Goal: Transaction & Acquisition: Purchase product/service

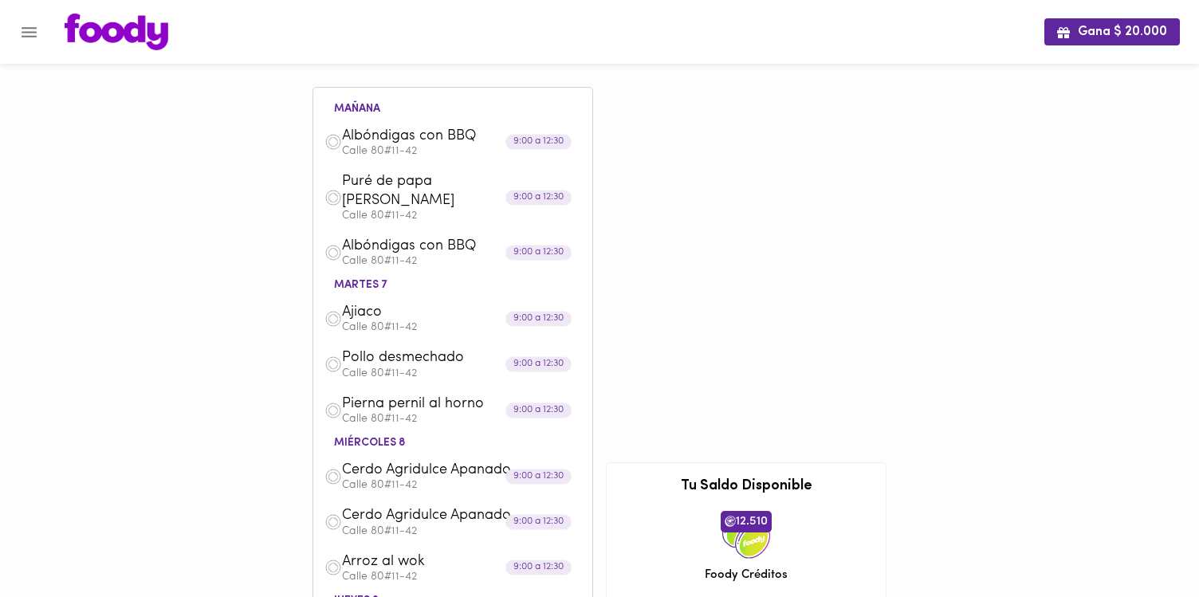
click at [28, 30] on icon "Menu" at bounding box center [29, 32] width 20 height 20
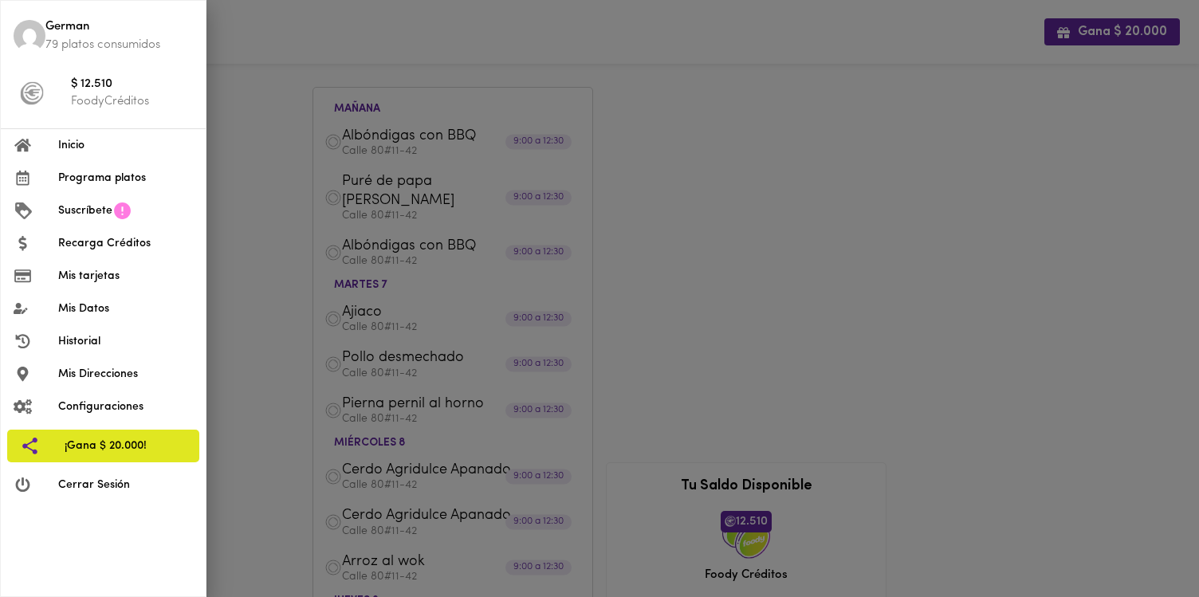
click at [94, 178] on span "Programa platos" at bounding box center [125, 178] width 135 height 17
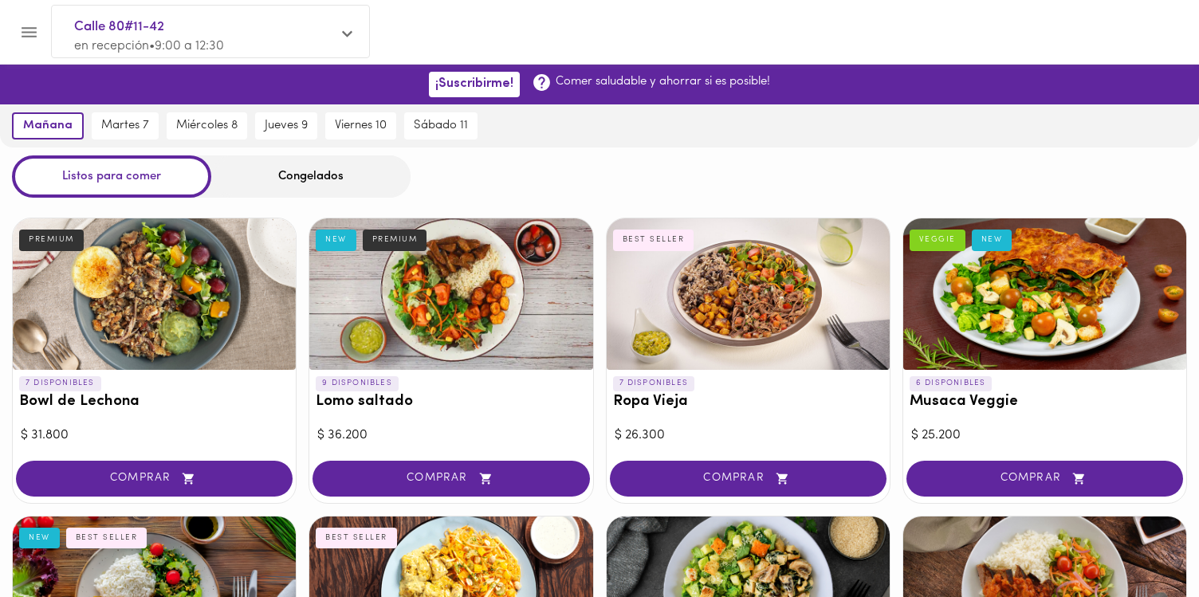
click at [303, 171] on div "Congelados" at bounding box center [310, 176] width 199 height 42
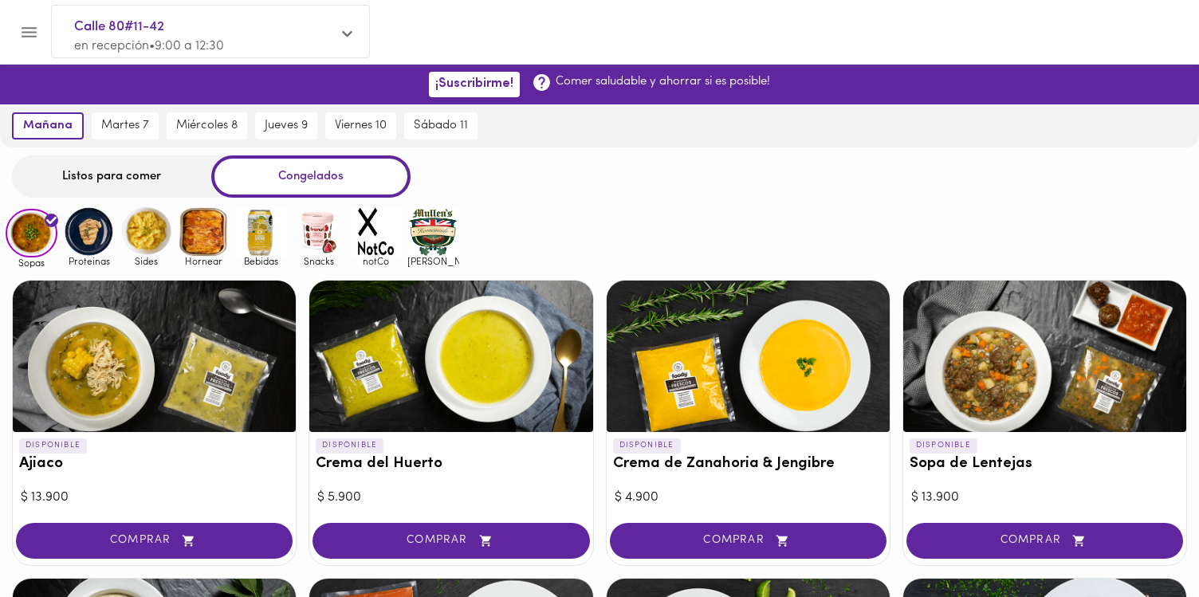
click at [372, 230] on img at bounding box center [376, 232] width 52 height 52
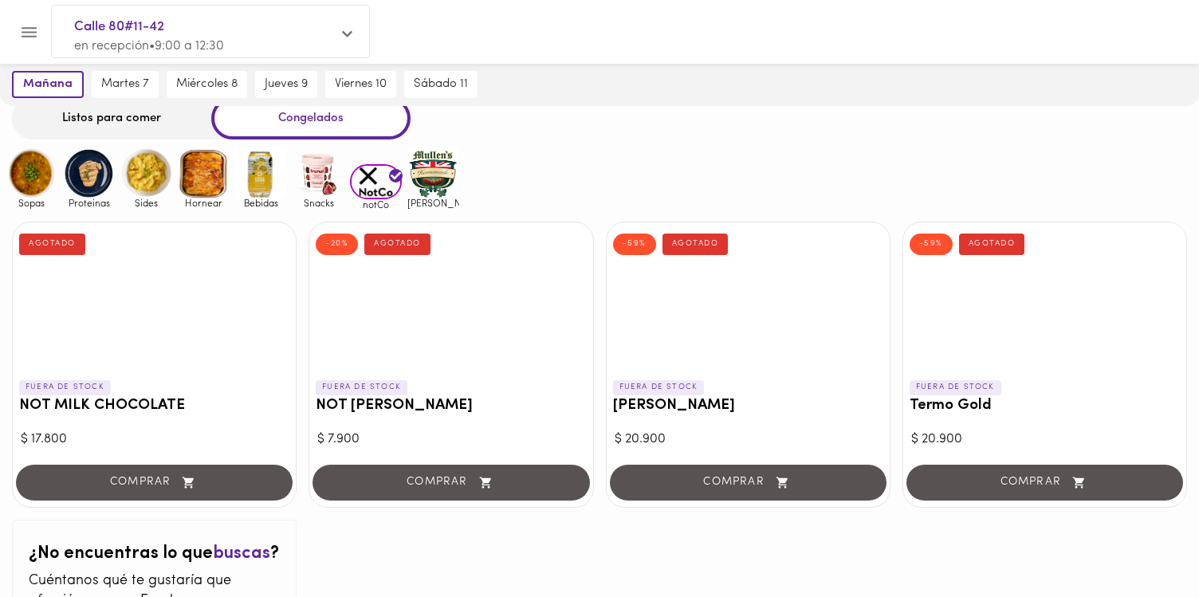
scroll to position [55, 0]
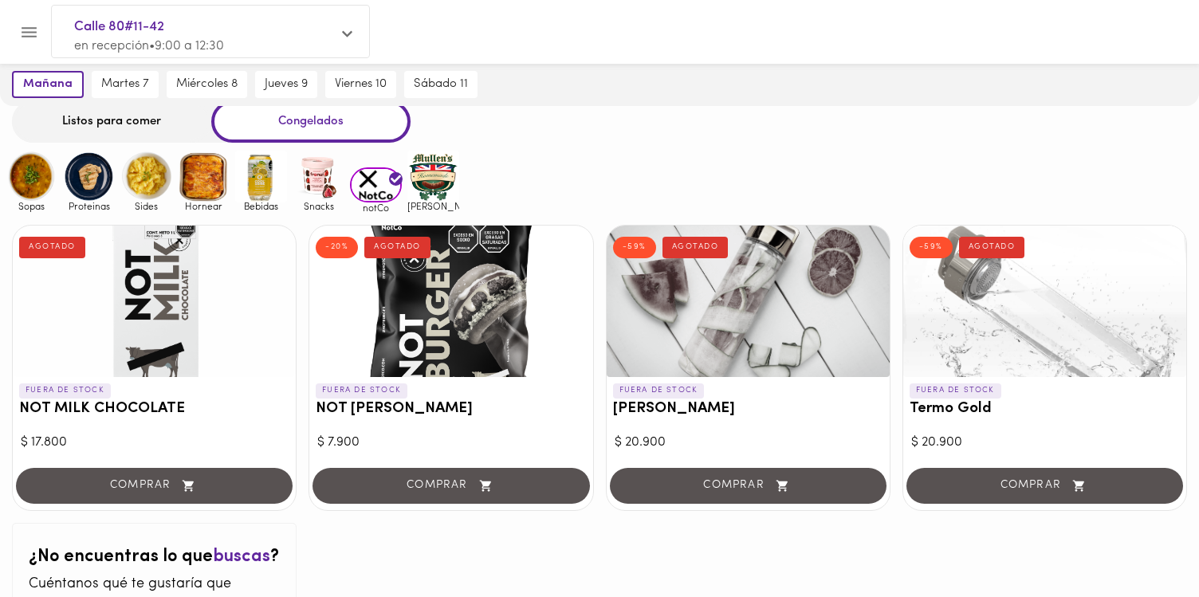
click at [437, 187] on img at bounding box center [433, 177] width 52 height 52
